Goal: Transaction & Acquisition: Purchase product/service

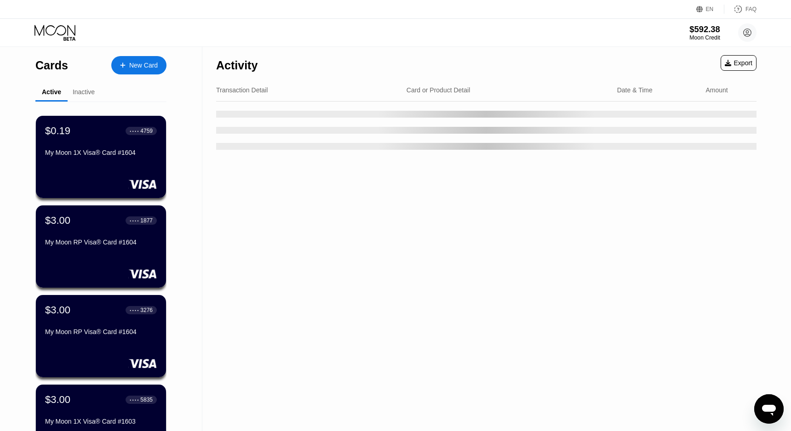
click at [696, 35] on div "Moon Credit" at bounding box center [704, 37] width 31 height 6
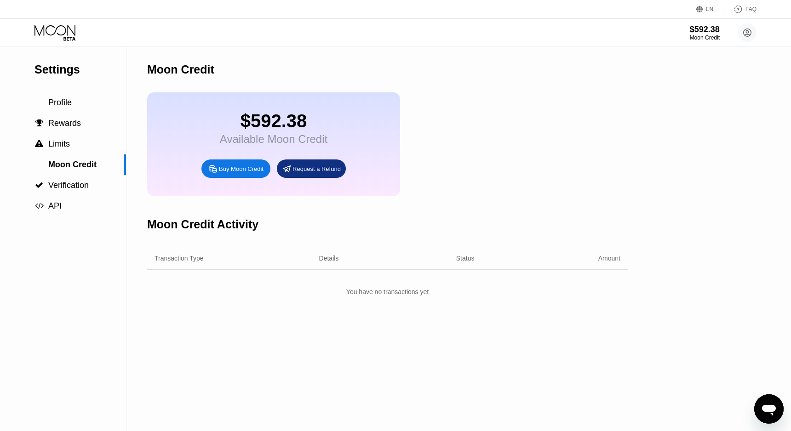
click at [65, 38] on icon at bounding box center [69, 39] width 12 height 4
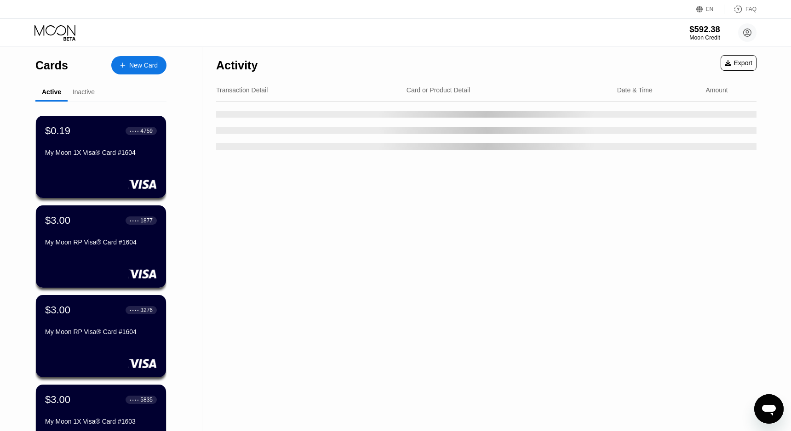
click at [708, 29] on div "$592.38" at bounding box center [704, 29] width 31 height 10
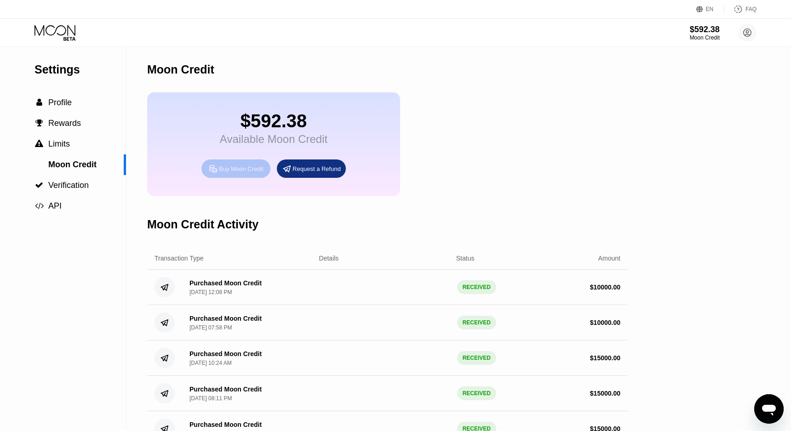
click at [240, 172] on div "Buy Moon Credit" at bounding box center [241, 169] width 45 height 8
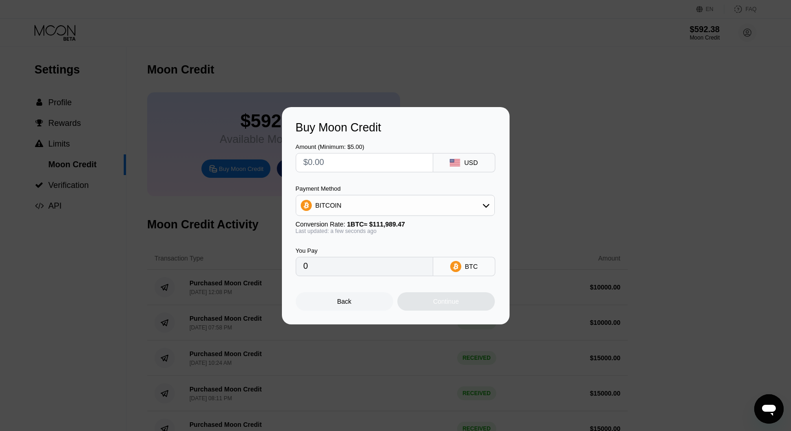
click at [360, 160] on input "text" at bounding box center [364, 163] width 122 height 18
type input "$1"
type input "0.00000893"
type input "$10"
type input "0.00008930"
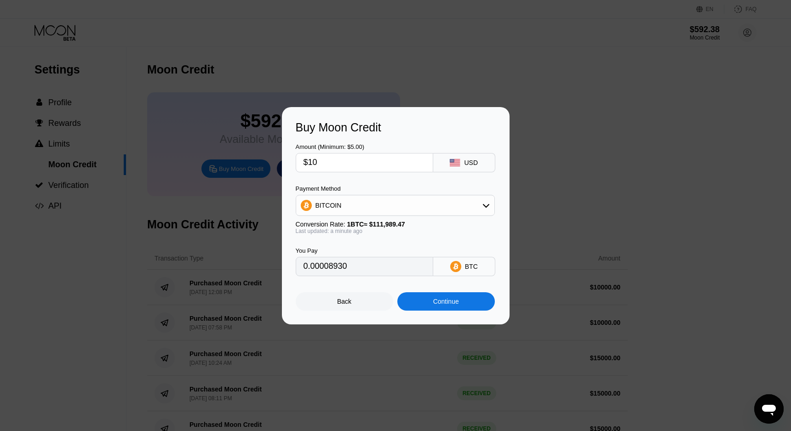
type input "$1"
type input "0.00000893"
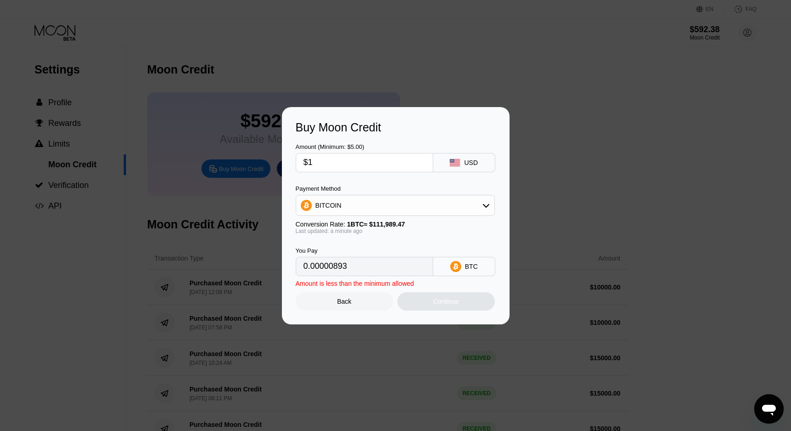
type input "$15"
type input "0.00013395"
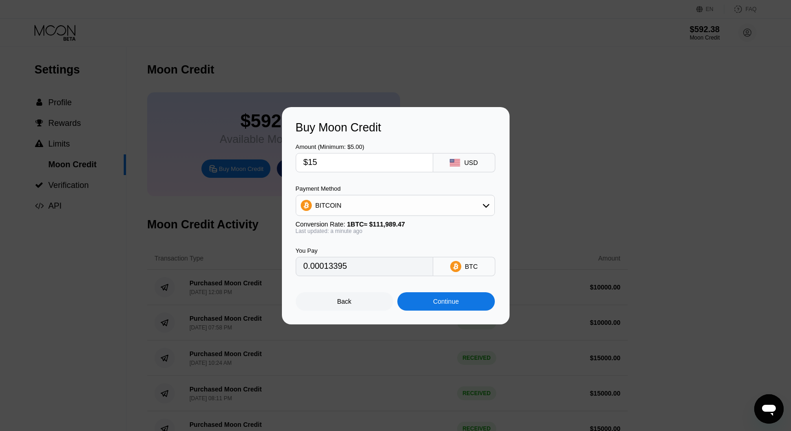
type input "$150"
type input "0.00133942"
type input "$1500"
type input "0.01339412"
type input "$15000"
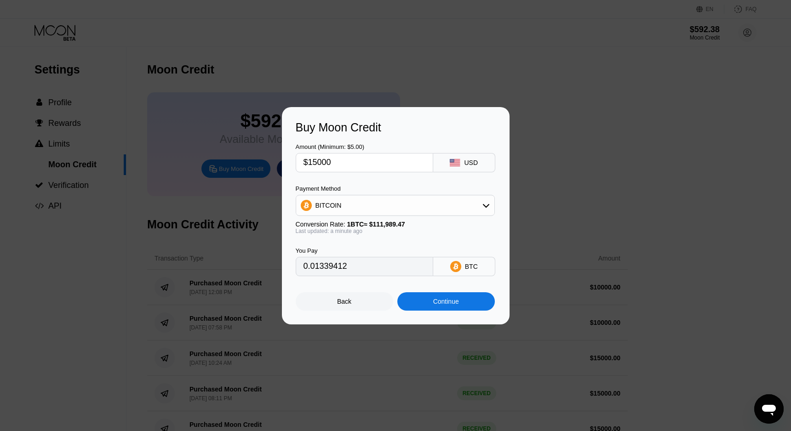
type input "0.13394117"
type input "$15000"
click at [351, 200] on div "BITCOIN" at bounding box center [395, 205] width 198 height 18
click at [339, 252] on span "USDT on TRON" at bounding box center [341, 250] width 46 height 7
type input "15151.52"
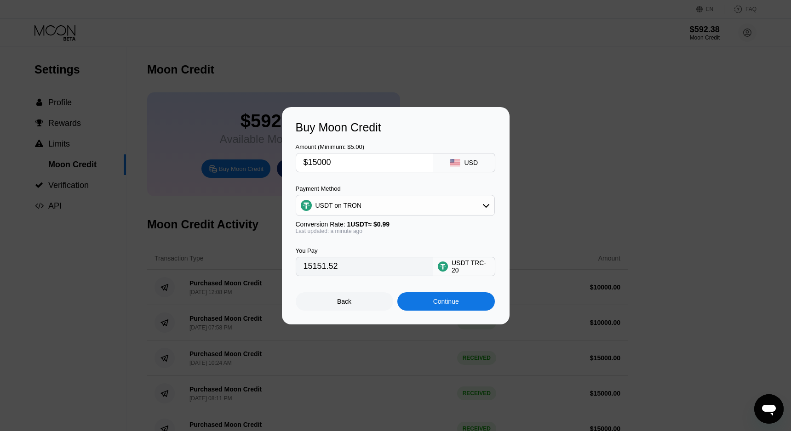
click at [427, 308] on div "Continue" at bounding box center [445, 301] width 97 height 18
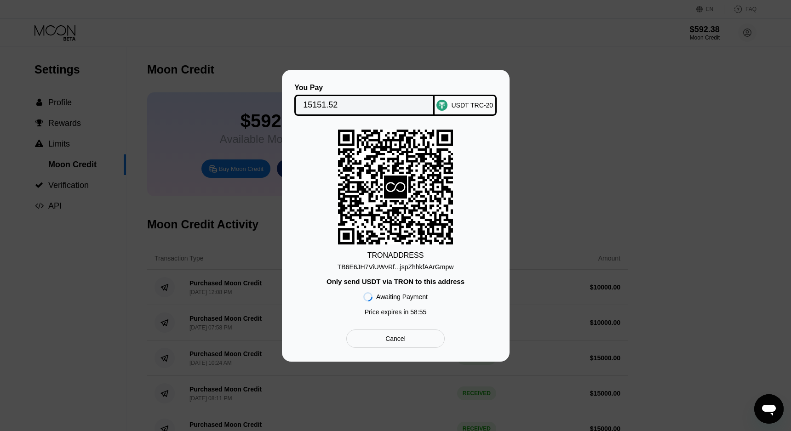
click at [388, 266] on div "TB6E6JH7ViUWvRf...jspZhhkfAArGmpw" at bounding box center [395, 266] width 116 height 7
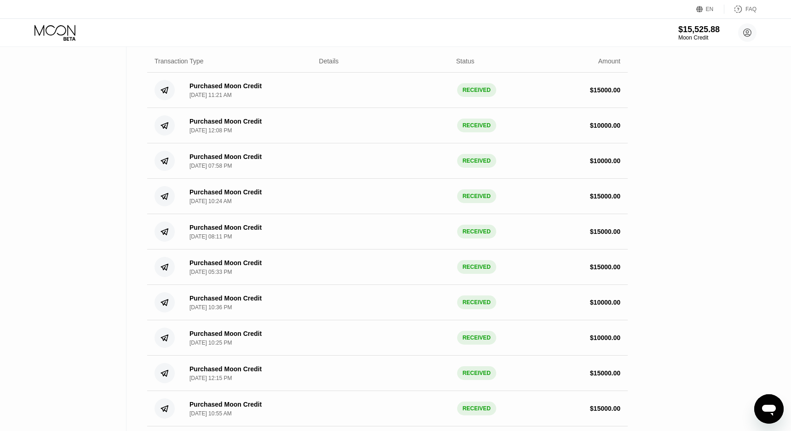
scroll to position [199, 0]
